Goal: Information Seeking & Learning: Learn about a topic

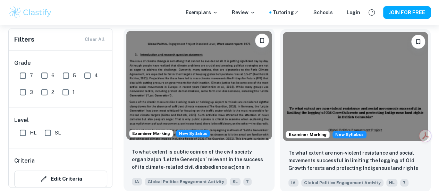
scroll to position [261, 0]
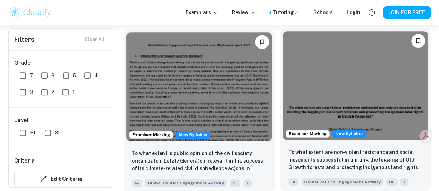
click at [286, 175] on div "IA Global Politics Engagement Activity HL 7" at bounding box center [353, 180] width 134 height 11
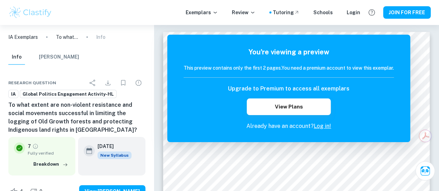
click at [294, 141] on div "You're viewing a preview This preview contains only the first 2 pages. You need…" at bounding box center [288, 89] width 243 height 108
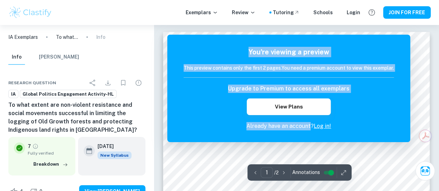
click at [218, 138] on div "You're viewing a preview This preview contains only the first 2 pages. You need…" at bounding box center [288, 89] width 243 height 108
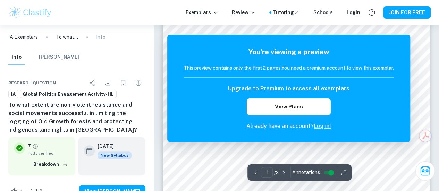
scroll to position [186, 0]
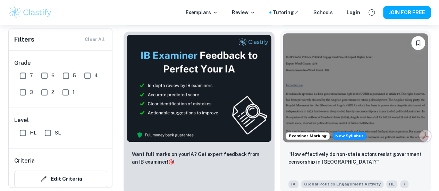
scroll to position [428, 0]
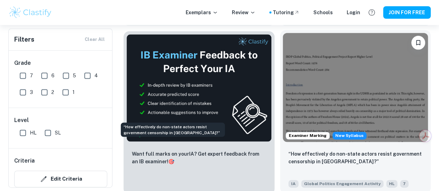
click at [288, 150] on p "“How effectively do non-state actors resist government censorship in [GEOGRAPHI…" at bounding box center [355, 157] width 134 height 15
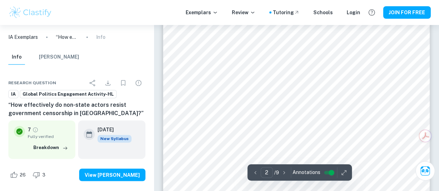
scroll to position [170, 0]
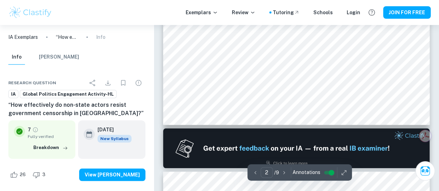
type input "1"
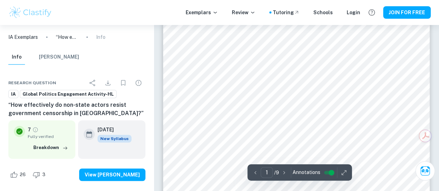
scroll to position [0, 0]
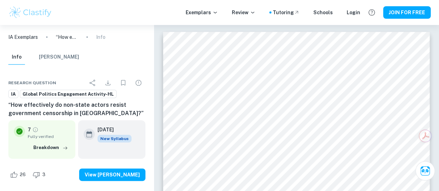
click at [32, 37] on p "IA Exemplars" at bounding box center [22, 37] width 29 height 8
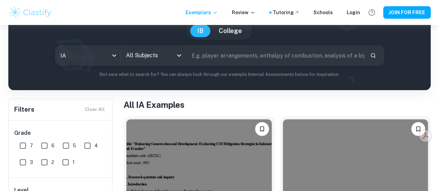
scroll to position [67, 0]
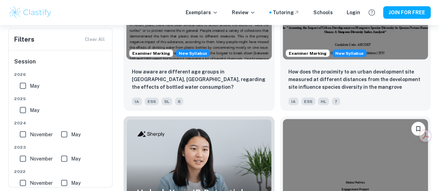
scroll to position [679, 0]
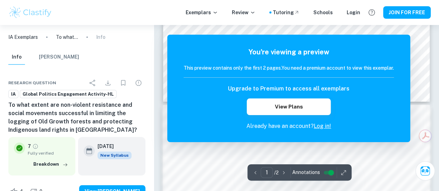
scroll to position [274, 0]
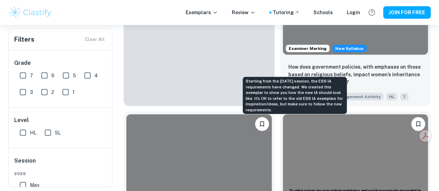
scroll to position [858, 0]
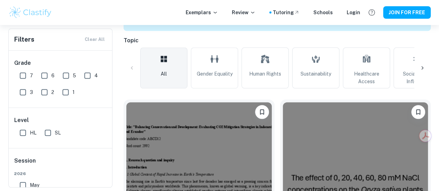
scroll to position [190, 0]
click at [423, 69] on icon at bounding box center [422, 68] width 7 height 7
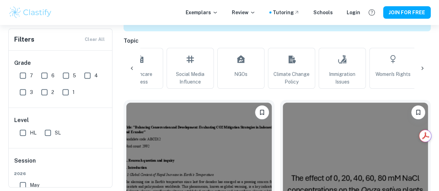
scroll to position [0, 234]
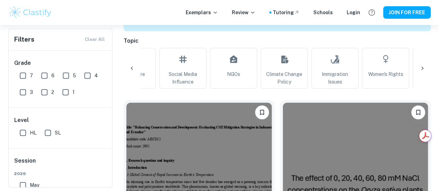
click at [427, 69] on div at bounding box center [422, 68] width 17 height 17
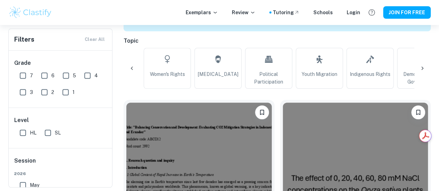
scroll to position [0, 468]
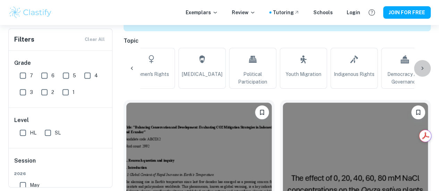
click at [427, 69] on div at bounding box center [422, 68] width 17 height 17
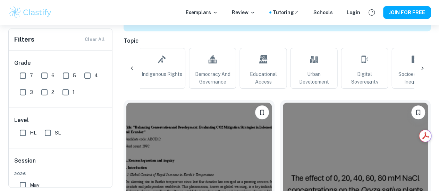
scroll to position [0, 703]
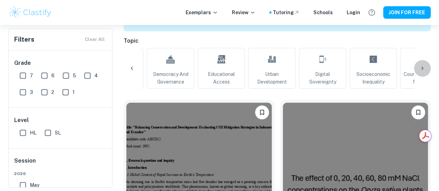
click at [427, 69] on div at bounding box center [422, 68] width 17 height 17
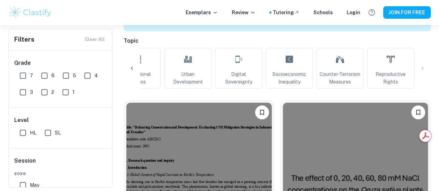
scroll to position [0, 787]
click at [133, 66] on icon at bounding box center [131, 68] width 7 height 7
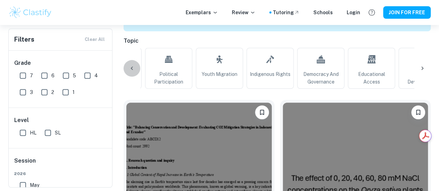
click at [133, 66] on icon at bounding box center [131, 68] width 7 height 7
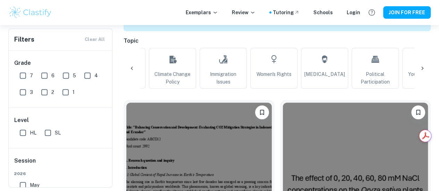
scroll to position [0, 319]
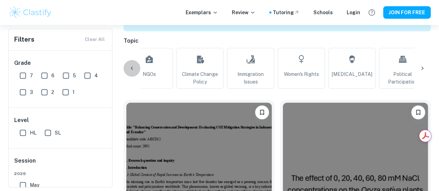
click at [133, 66] on icon at bounding box center [131, 68] width 7 height 7
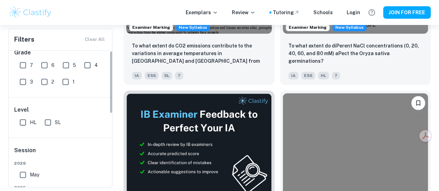
scroll to position [0, 0]
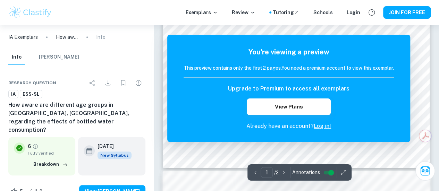
scroll to position [209, 0]
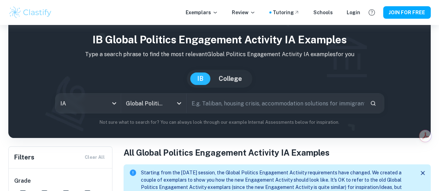
scroll to position [18, 0]
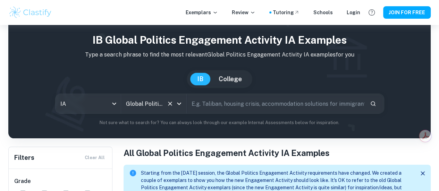
click at [181, 105] on icon "Open" at bounding box center [179, 104] width 8 height 8
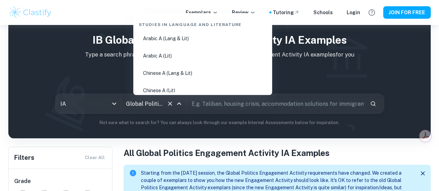
scroll to position [865, 0]
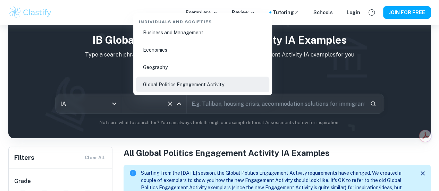
click at [214, 82] on li "Global Politics Engagement Activity" at bounding box center [202, 85] width 133 height 16
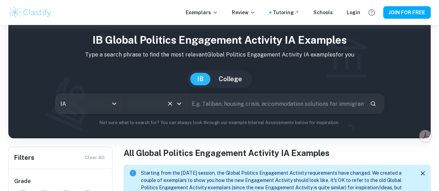
scroll to position [0, 0]
click at [205, 133] on div "IB Global Politics Engagement Activity IA examples Type a search phrase to find…" at bounding box center [219, 82] width 422 height 111
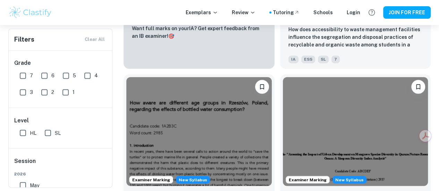
scroll to position [553, 0]
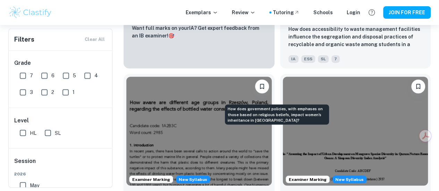
click at [285, 100] on div "How does government policies, with emphases on those based on religious beliefs…" at bounding box center [276, 113] width 105 height 26
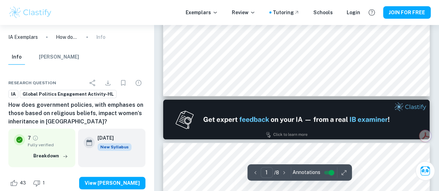
scroll to position [402, 0]
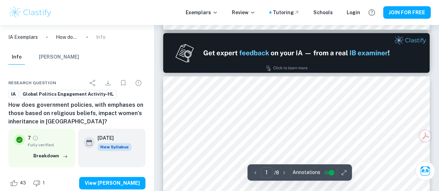
type input "2"
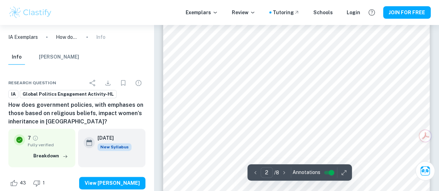
scroll to position [416, 0]
